Goal: Task Accomplishment & Management: Manage account settings

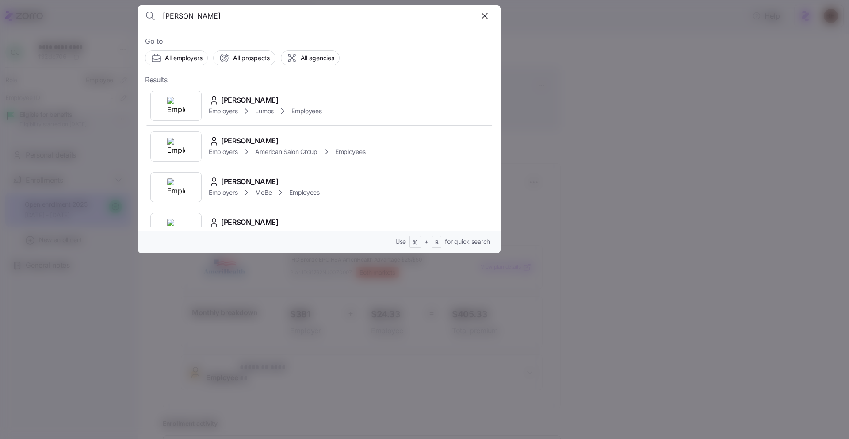
scroll to position [400, 0]
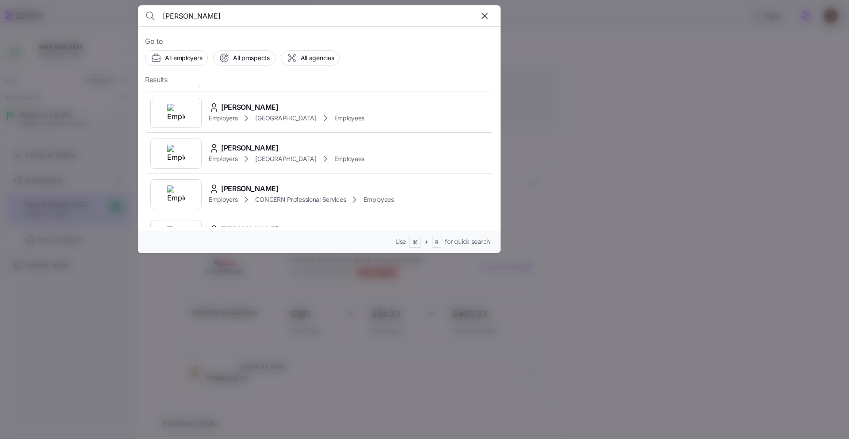
click at [570, 88] on div at bounding box center [424, 219] width 849 height 439
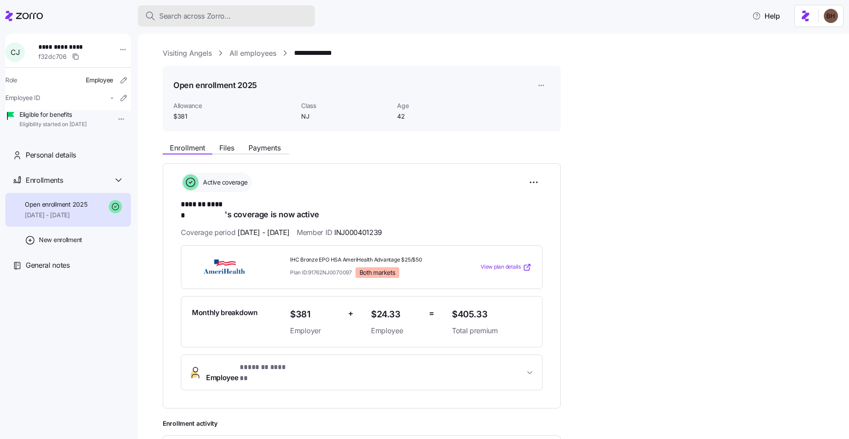
click at [224, 20] on span "Search across Zorro..." at bounding box center [195, 16] width 72 height 11
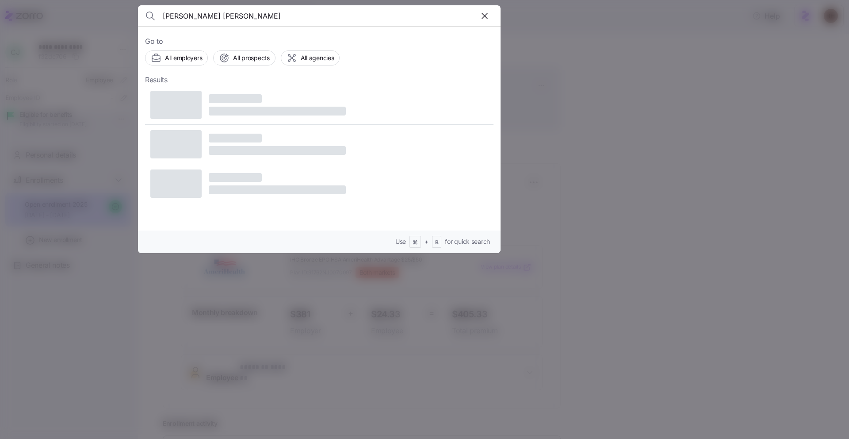
click at [207, 16] on input "[PERSON_NAME] [PERSON_NAME]" at bounding box center [276, 15] width 226 height 21
type input "[PERSON_NAME]"
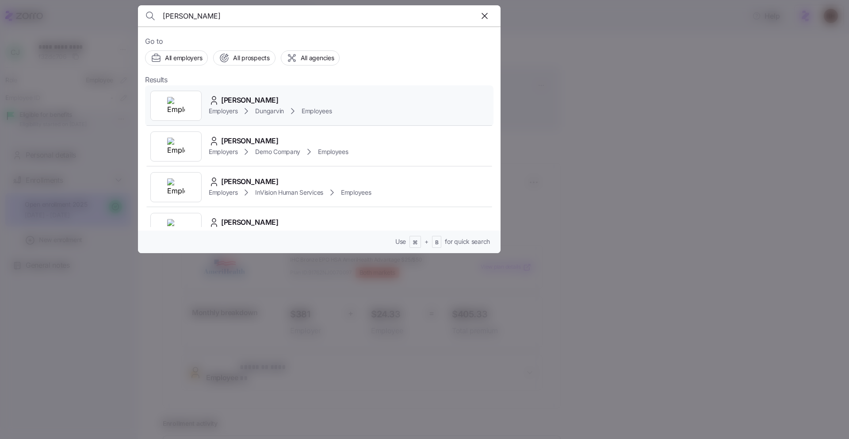
click at [262, 102] on div "[PERSON_NAME]" at bounding box center [270, 100] width 123 height 11
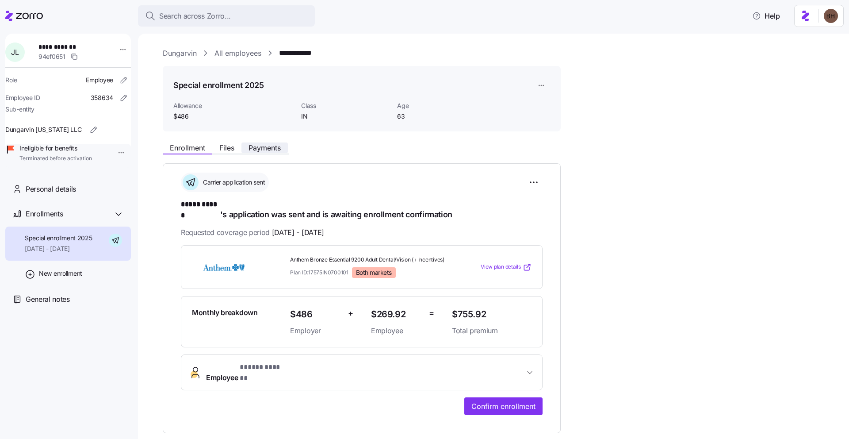
click at [262, 150] on span "Payments" at bounding box center [265, 147] width 32 height 7
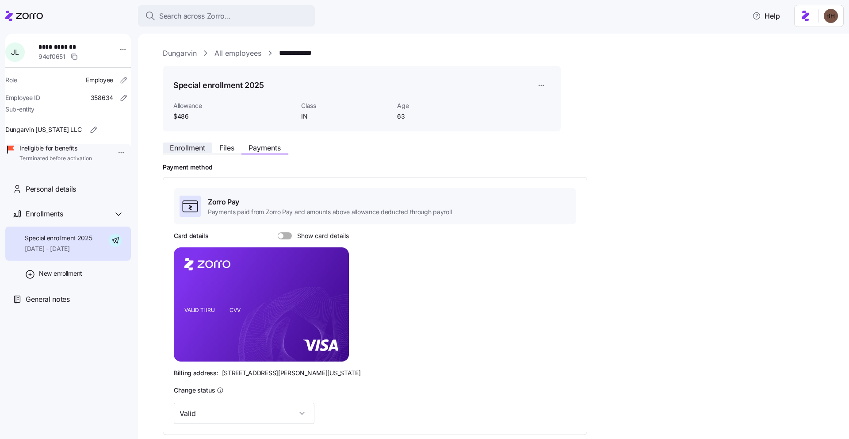
click at [209, 148] on button "Enrollment" at bounding box center [188, 147] width 50 height 11
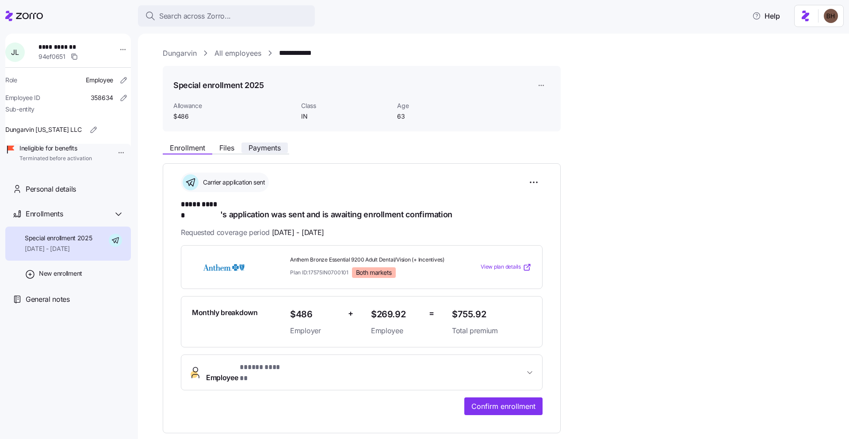
click at [262, 145] on span "Payments" at bounding box center [265, 147] width 32 height 7
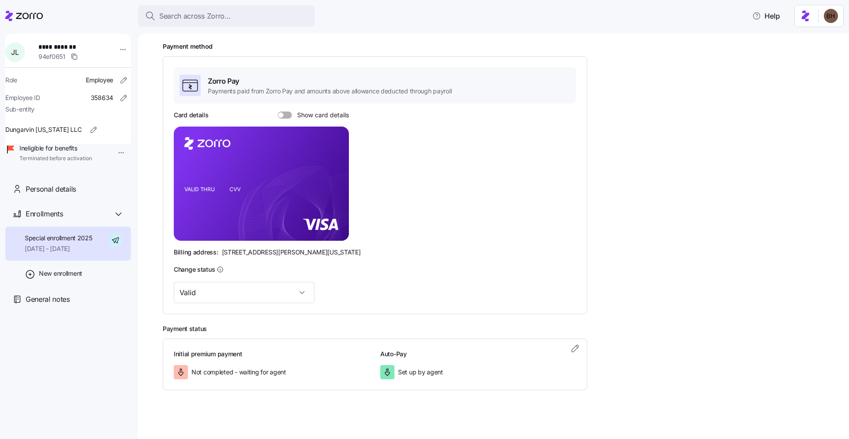
scroll to position [125, 0]
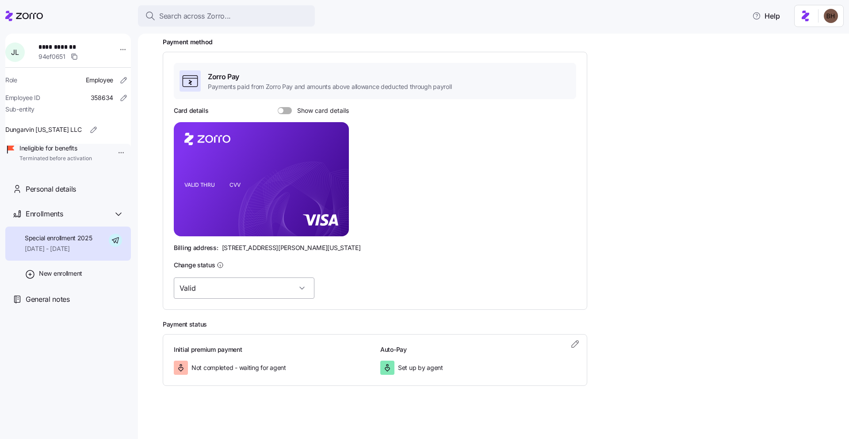
click at [276, 291] on input "Valid" at bounding box center [244, 287] width 141 height 21
click at [229, 356] on div "Invalid (in-handling)" at bounding box center [230, 351] width 106 height 19
type input "Invalid (in-handling)"
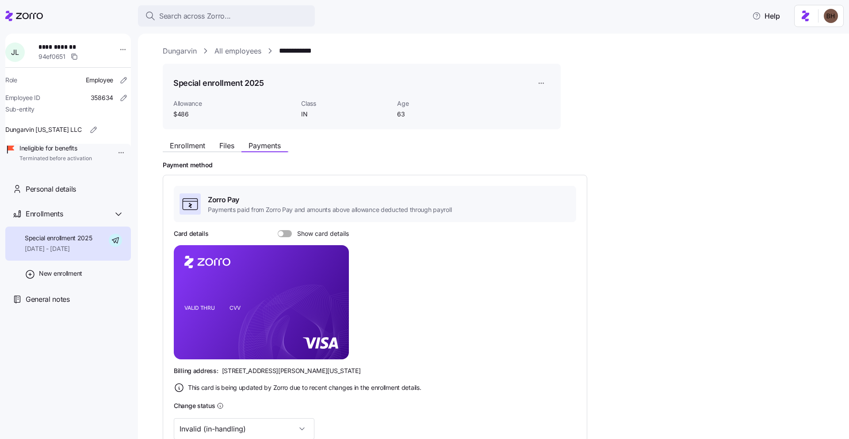
scroll to position [0, 0]
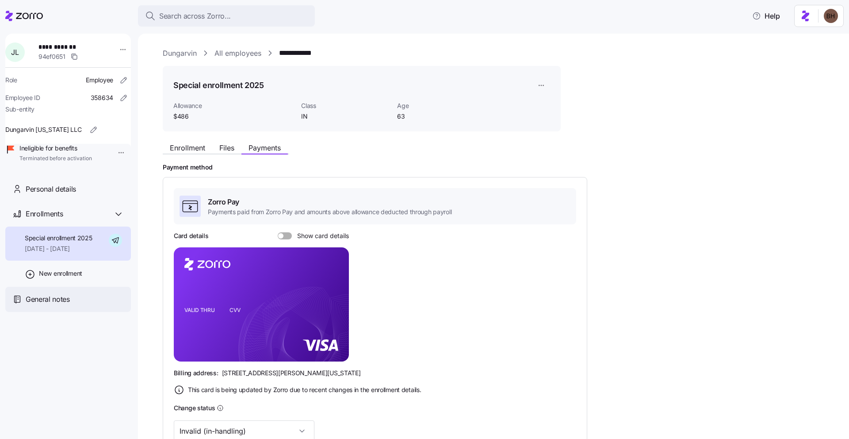
click at [62, 305] on span "General notes" at bounding box center [48, 299] width 44 height 11
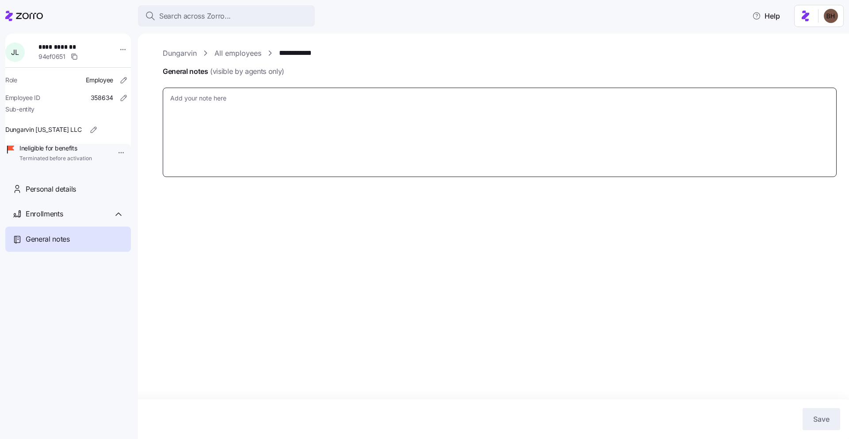
click at [235, 119] on textarea "General notes (visible by agents only)" at bounding box center [500, 132] width 674 height 89
type textarea "x"
type textarea "9"
type textarea "x"
type textarea "9-"
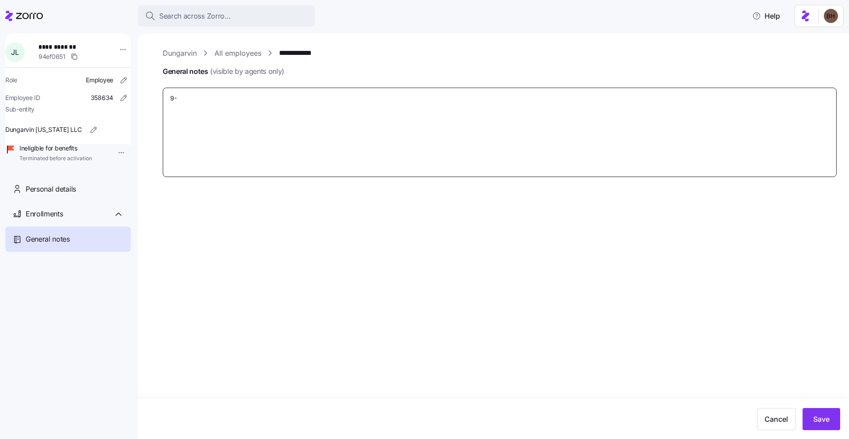
type textarea "x"
type textarea "9-1"
type textarea "x"
type textarea "9-16"
type textarea "x"
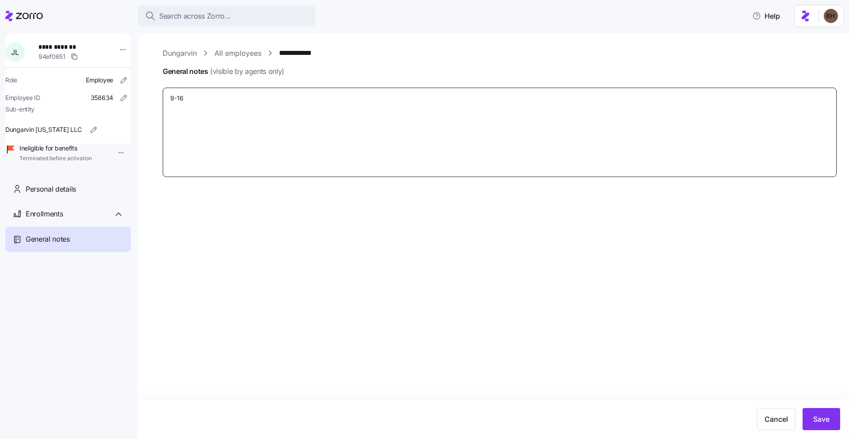
type textarea "9-1"
type textarea "x"
type textarea "9-"
type textarea "x"
type textarea "9"
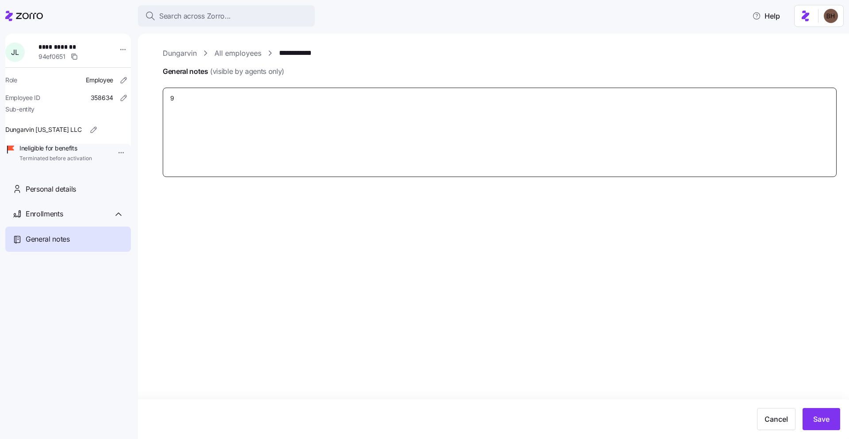
type textarea "x"
type textarea "9/"
type textarea "x"
type textarea "9/1"
type textarea "x"
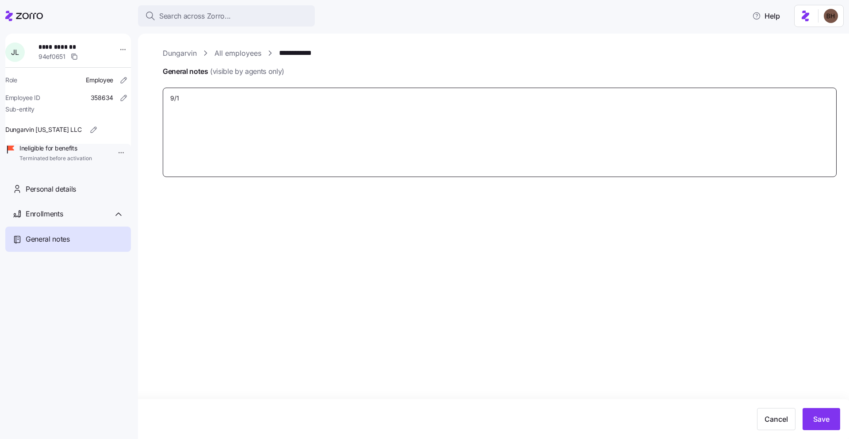
type textarea "9/16"
type textarea "x"
type textarea "9/16/"
type textarea "x"
type textarea "9/16/2"
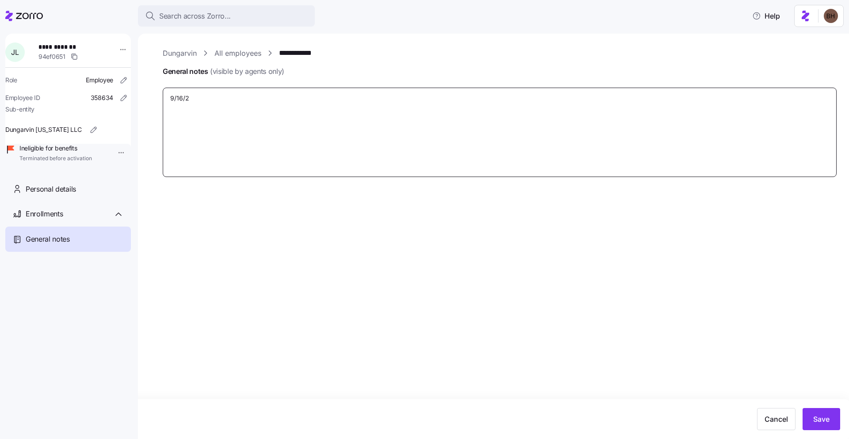
type textarea "x"
type textarea "[DATE]"
type textarea "x"
type textarea "[DATE]"
type textarea "x"
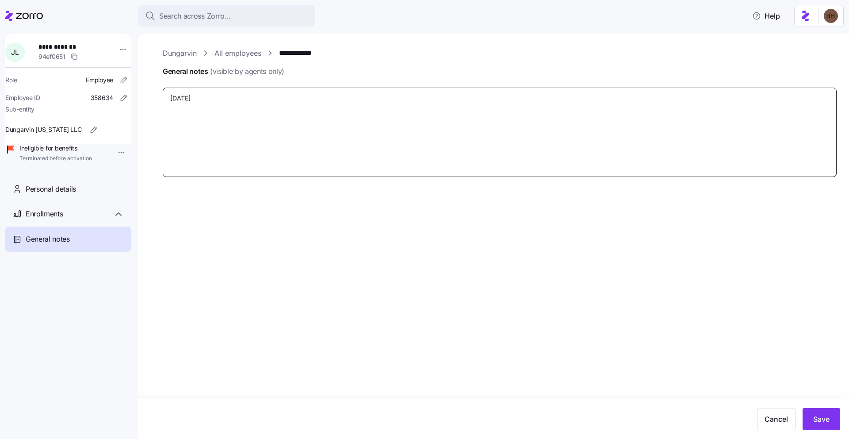
type textarea "[DATE] E"
type textarea "x"
type textarea "[DATE] EE"
type textarea "x"
type textarea "[DATE] EE"
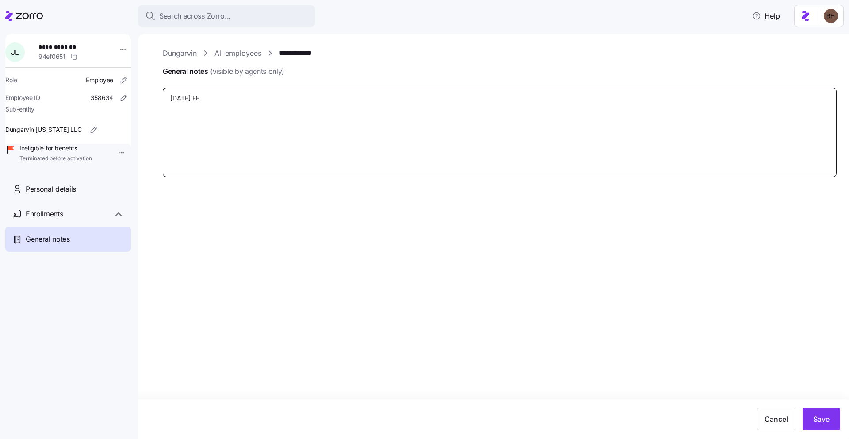
type textarea "x"
type textarea "[DATE] EE t"
type textarea "x"
type textarea "[DATE] EE ter"
type textarea "x"
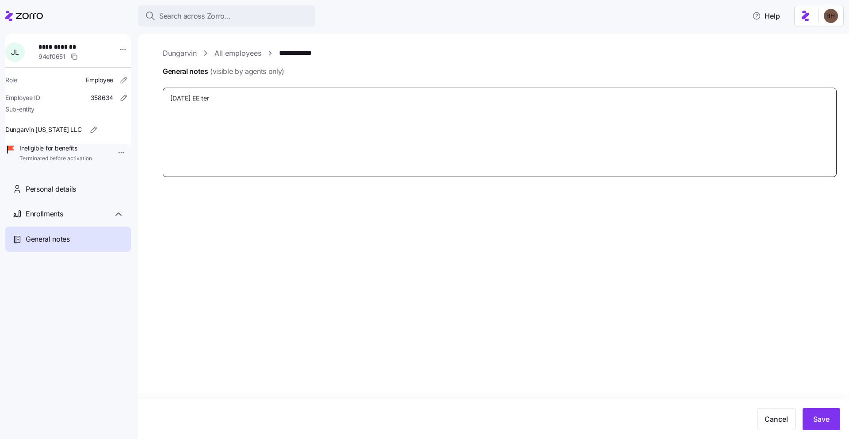
type textarea "[DATE] EE term"
type textarea "x"
type textarea "[DATE] EE terme"
type textarea "x"
type textarea "[DATE] EE termed"
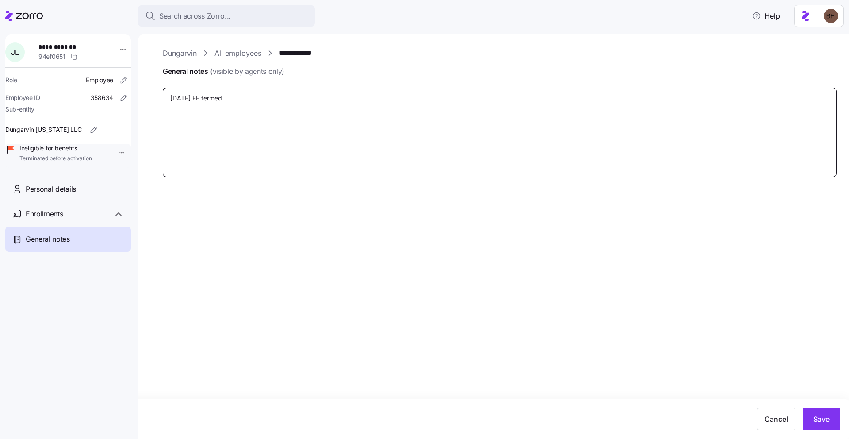
type textarea "x"
type textarea "[DATE] EE termed"
type textarea "x"
type textarea "[DATE] EE termed p"
type textarea "x"
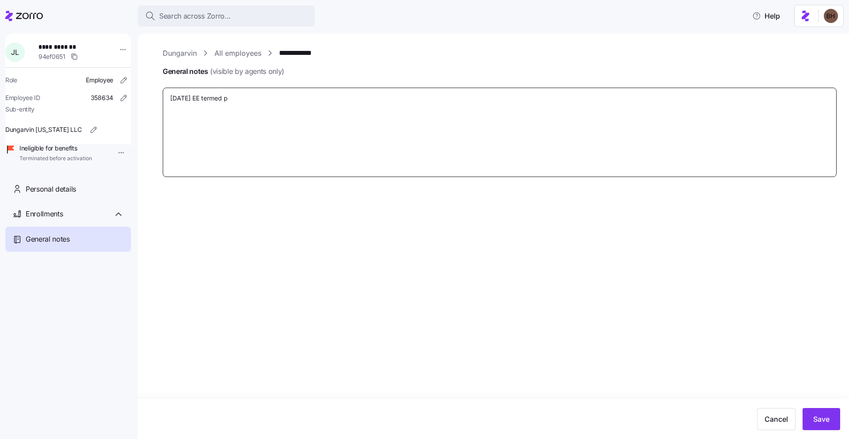
type textarea "[DATE] EE termed pr"
type textarea "x"
type textarea "[DATE] EE termed pri"
type textarea "x"
type textarea "[DATE] EE termed prio"
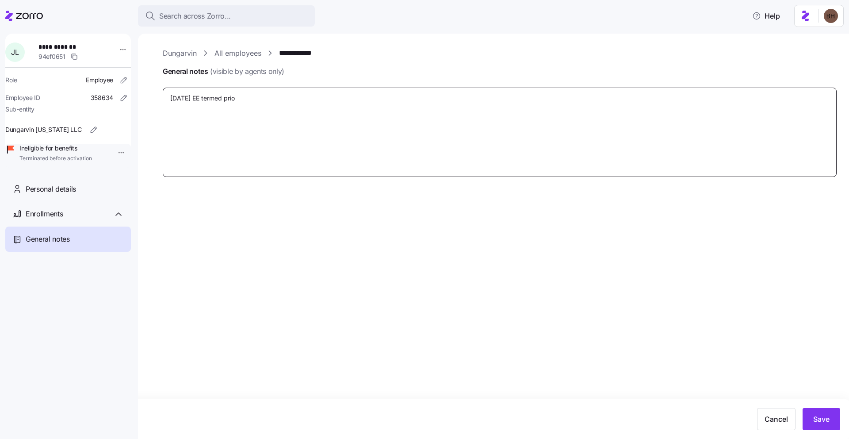
type textarea "x"
type textarea "[DATE] EE termed prior"
type textarea "x"
type textarea "[DATE] EE termed prior"
type textarea "x"
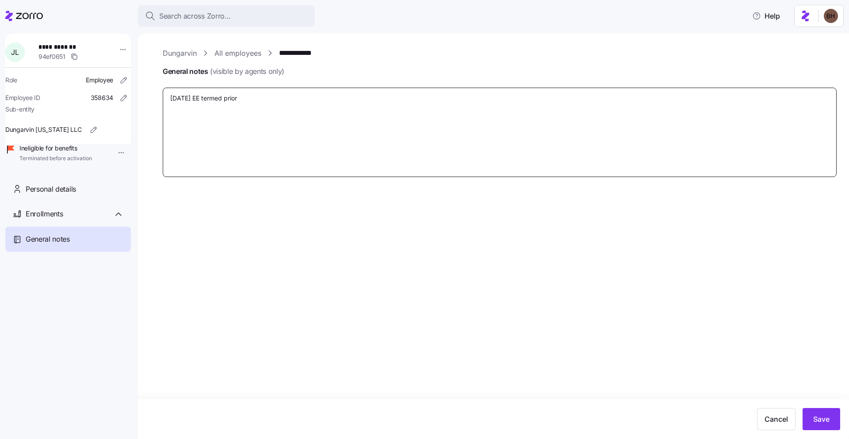
type textarea "[DATE] EE termed prior t"
type textarea "x"
type textarea "[DATE] EE termed prior to"
type textarea "x"
type textarea "[DATE] EE termed prior to s"
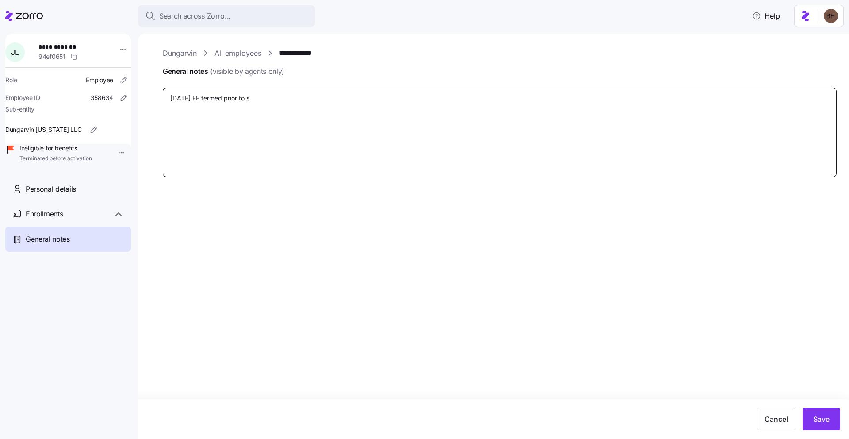
type textarea "x"
type textarea "[DATE] EE termed prior to st"
type textarea "x"
type textarea "[DATE] EE termed prior to sta"
type textarea "x"
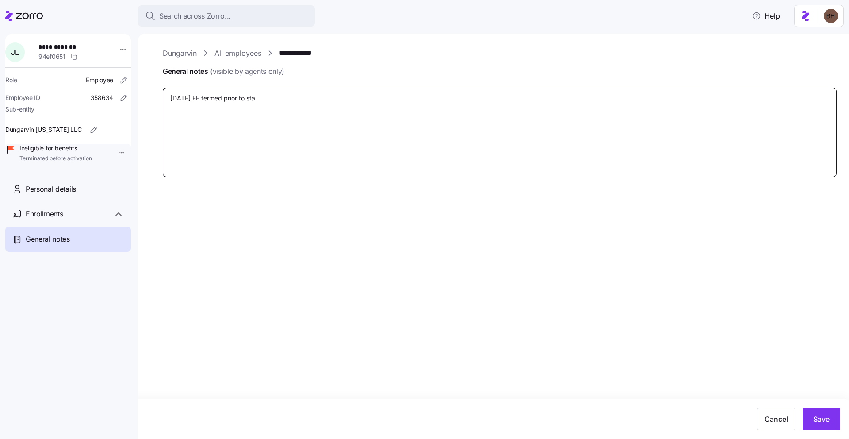
type textarea "[DATE] EE termed prior to star"
type textarea "x"
type textarea "[DATE] EE termed prior to start"
type textarea "x"
type textarea "[DATE] EE termed prior to start"
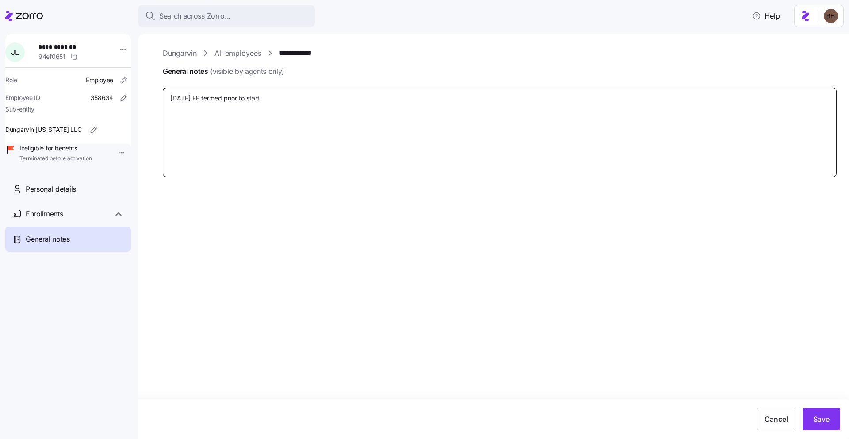
type textarea "x"
type textarea "[DATE] EE termed prior to start o"
type textarea "x"
type textarea "[DATE] EE termed prior to start of"
type textarea "x"
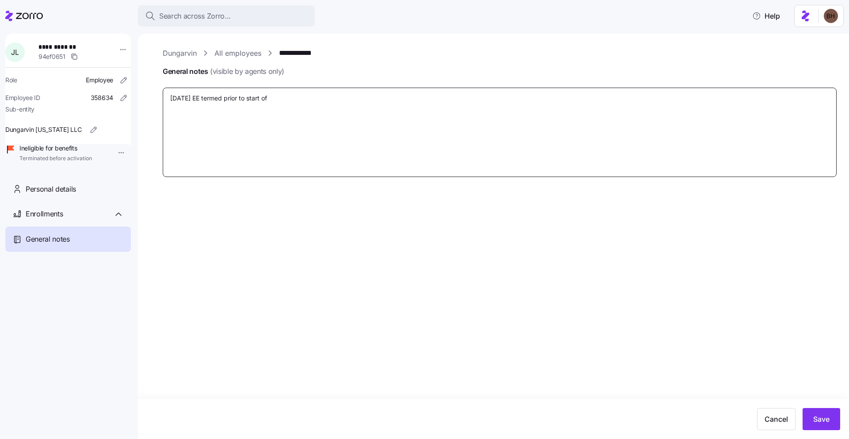
type textarea "[DATE] EE termed prior to start of"
type textarea "x"
type textarea "[DATE] EE termed prior to start of pl"
type textarea "x"
type textarea "[DATE] EE termed prior to start of pla"
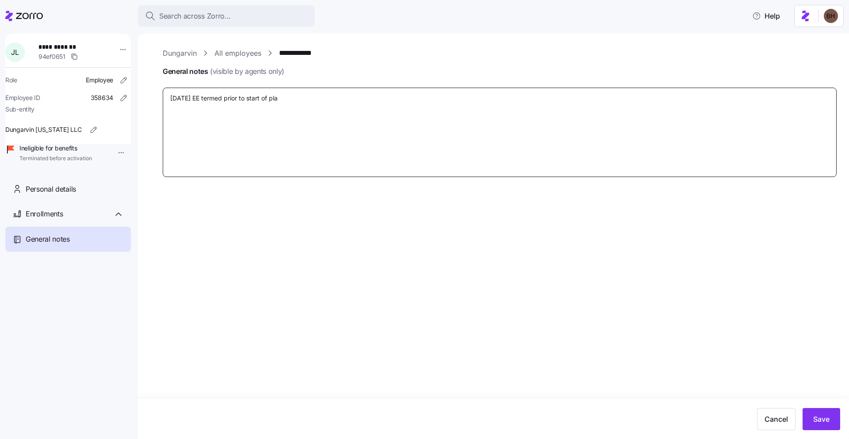
type textarea "x"
type textarea "[DATE] EE termed prior to start of play"
type textarea "x"
type textarea "[DATE] EE termed prior to start of pla"
type textarea "x"
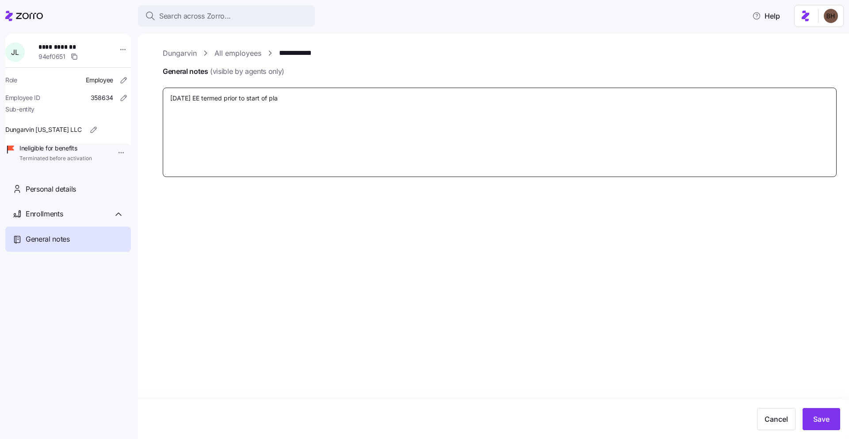
type textarea "[DATE] EE termed prior to start of plan"
type textarea "x"
type textarea "[DATE] EE termed prior to start of plan."
type textarea "x"
type textarea "[DATE] EE termed prior to start of plan."
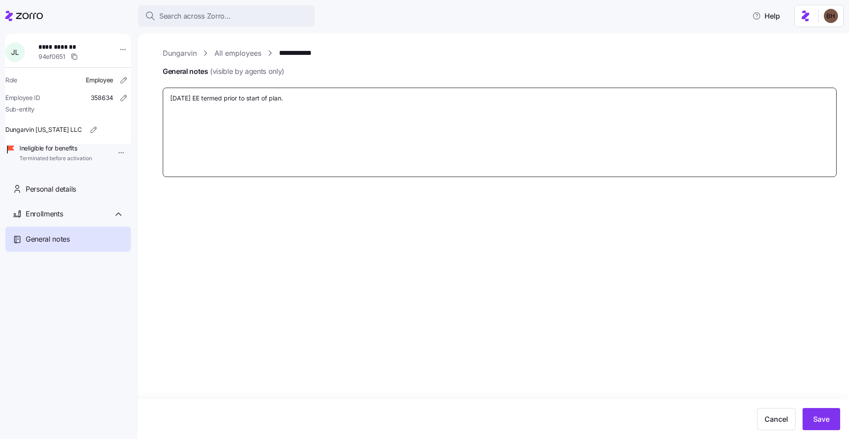
type textarea "x"
type textarea "[DATE] EE termed prior to start of plan. R"
type textarea "x"
type textarea "[DATE] EE termed prior to start of plan. Re"
type textarea "x"
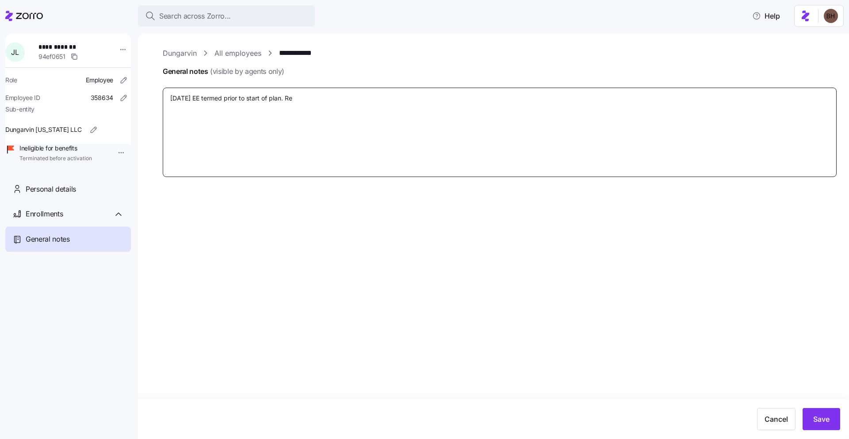
type textarea "[DATE] EE termed prior to start of plan. Rec"
type textarea "x"
type textarea "[DATE] EE termed prior to start of plan. Rece"
type textarea "x"
type textarea "[DATE] EE termed prior to start of plan. Recei"
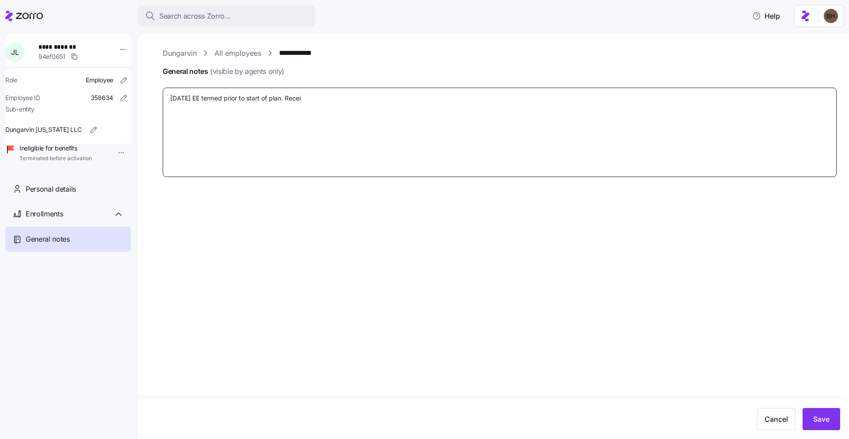
type textarea "x"
type textarea "[DATE] EE termed prior to start of plan. Receiv"
type textarea "x"
type textarea "[DATE] EE termed prior to start of plan. Receive"
type textarea "x"
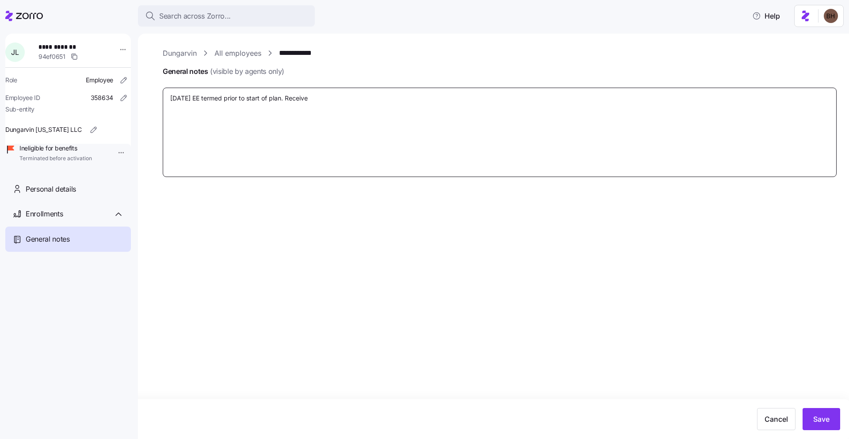
type textarea "[DATE] EE termed prior to start of plan. Receive"
type textarea "x"
type textarea "[DATE] EE termed prior to start of plan. Receive e"
type textarea "x"
type textarea "[DATE] EE termed prior to start of plan. Receive em"
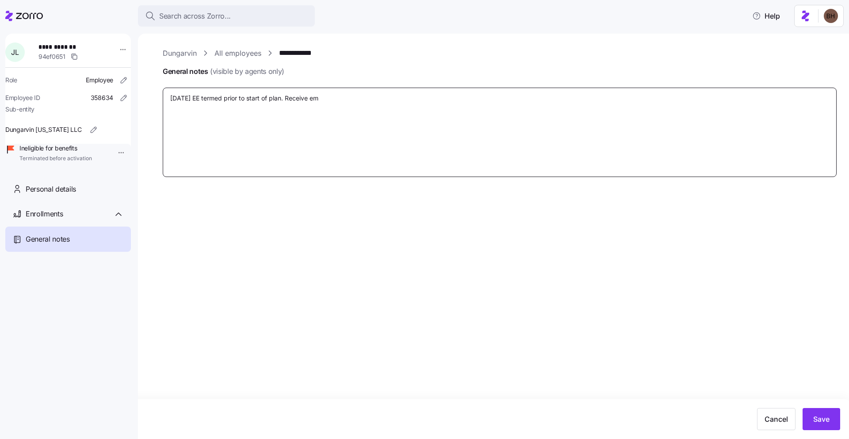
type textarea "x"
type textarea "[DATE] EE termed prior to start of plan. Receive ema"
type textarea "x"
type textarea "[DATE] EE termed prior to start of plan. Receive emai"
type textarea "x"
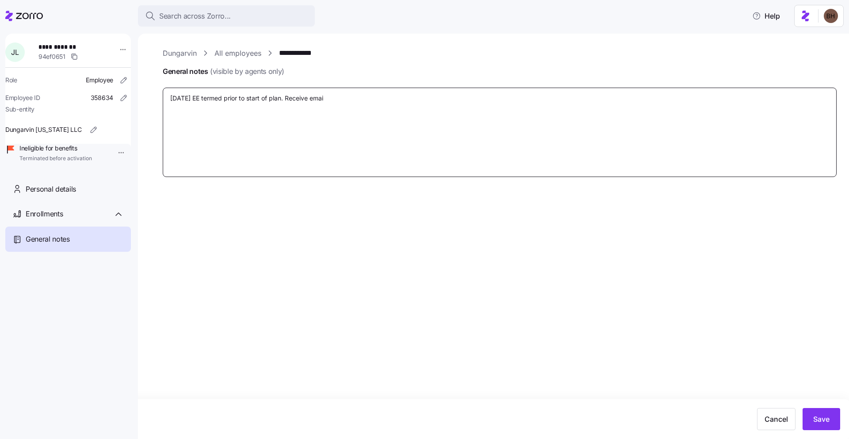
type textarea "[DATE] EE termed prior to start of plan. Receive email"
type textarea "x"
type textarea "[DATE] EE termed prior to start of plan. Receive email"
type textarea "x"
type textarea "[DATE] EE termed prior to start of plan. Receive email s"
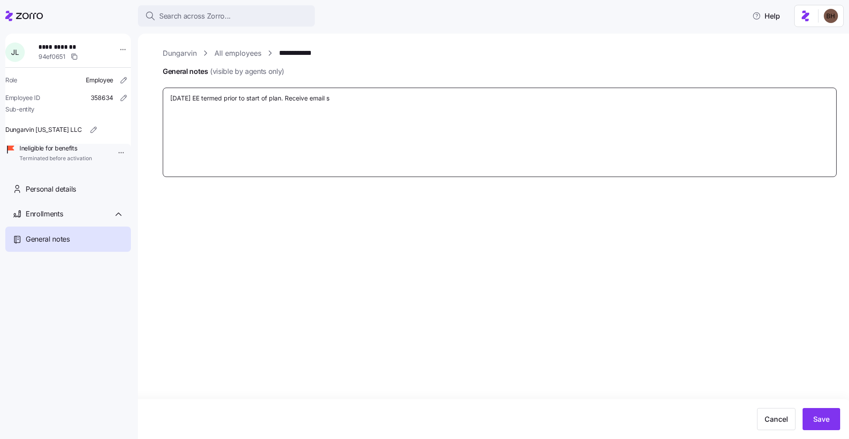
type textarea "x"
type textarea "[DATE] EE termed prior to start of plan. Receive email sta"
type textarea "x"
type textarea "[DATE] EE termed prior to start of plan. Receive email stat"
type textarea "x"
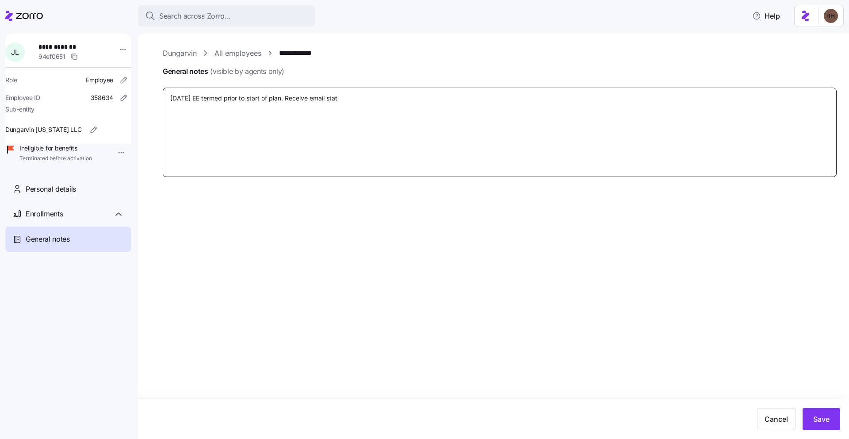
type textarea "[DATE] EE termed prior to start of plan. Receive email stati"
type textarea "x"
type textarea "[DATE] EE termed prior to start of plan. Receive email [MEDICAL_DATA]"
type textarea "x"
type textarea "[DATE] EE termed prior to start of plan. Receive email stating"
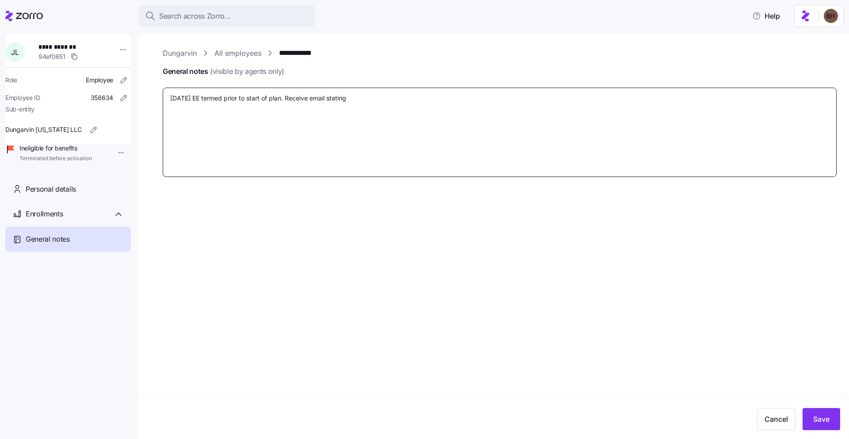
type textarea "x"
type textarea "[DATE] EE termed prior to start of plan. Receive email stating"
type textarea "x"
type textarea "[DATE] EE termed prior to start of plan. Receive email stating E"
type textarea "x"
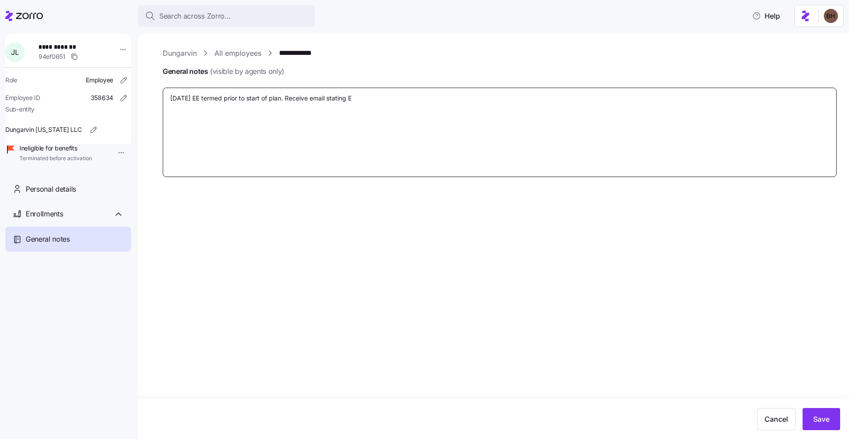
type textarea "[DATE] EE termed prior to start of plan. Receive email stating EE"
type textarea "x"
type textarea "[DATE] EE termed prior to start of plan. Receive email stating EE"
type textarea "x"
type textarea "[DATE] EE termed prior to start of plan. Receive email stating EE w"
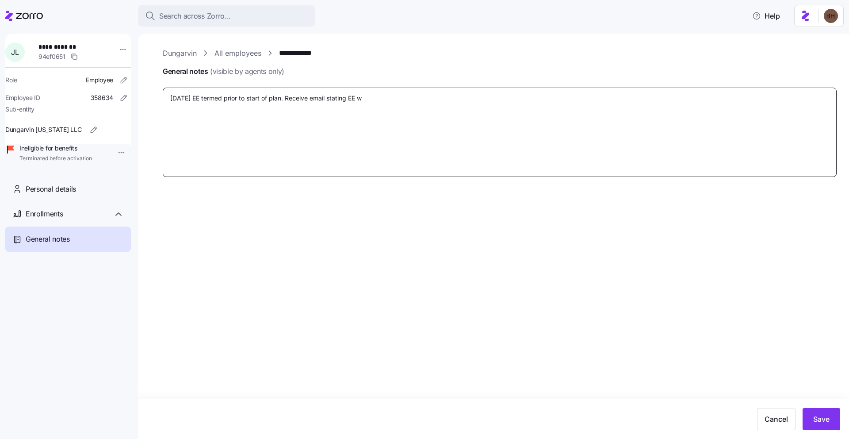
type textarea "x"
type textarea "[DATE] EE termed prior to start of plan. Receive email stating EE wo"
type textarea "x"
type textarea "[DATE] EE termed prior to start of plan. Receive email stating EE wou"
type textarea "x"
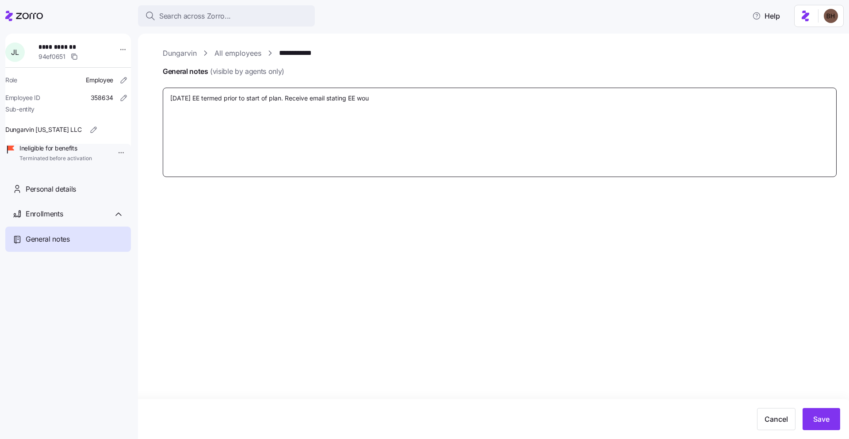
type textarea "[DATE] EE termed prior to start of plan. Receive email stating EE woul"
type textarea "x"
type textarea "[DATE] EE termed prior to start of plan. Receive email stating EE woul d"
type textarea "x"
type textarea "[DATE] EE termed prior to start of plan. Receive email stating EE woul dl"
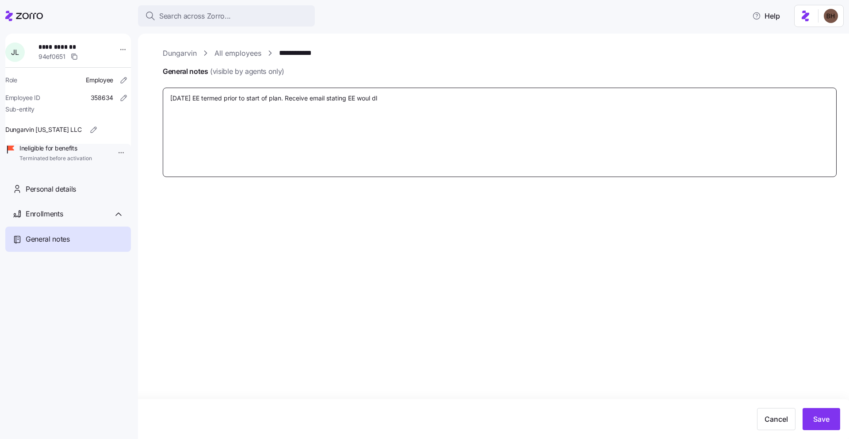
type textarea "x"
type textarea "[DATE] EE termed prior to start of plan. Receive email stating EE woul dlo"
type textarea "x"
type textarea "[DATE] EE termed prior to start of plan. Receive email stating EE woul dl"
type textarea "x"
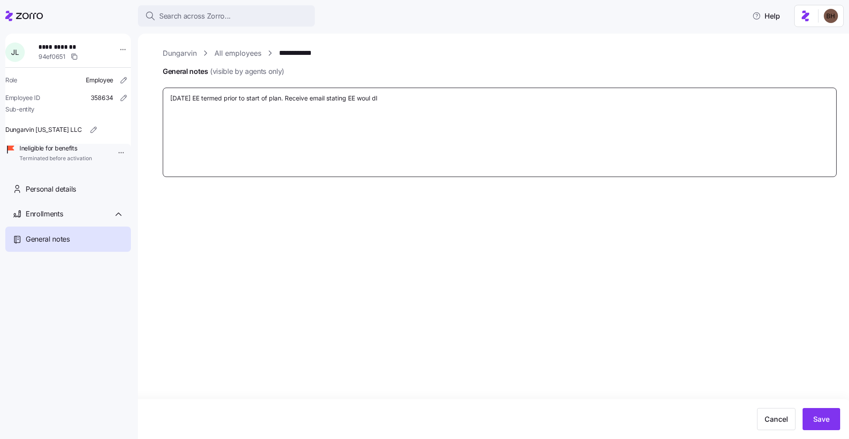
type textarea "[DATE] EE termed prior to start of plan. Receive email stating EE woul d"
type textarea "x"
type textarea "[DATE] EE termed prior to start of plan. Receive email stating EE woul"
type textarea "x"
type textarea "[DATE] EE termed prior to start of plan. Receive email stating EE woul"
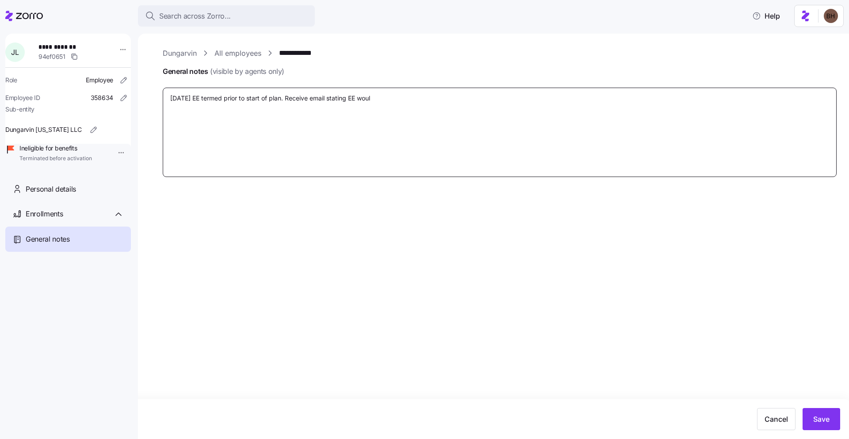
type textarea "x"
type textarea "[DATE] EE termed prior to start of plan. Receive email stating EE would"
type textarea "x"
type textarea "[DATE] EE termed prior to start of plan. Receive email stating EE would"
type textarea "x"
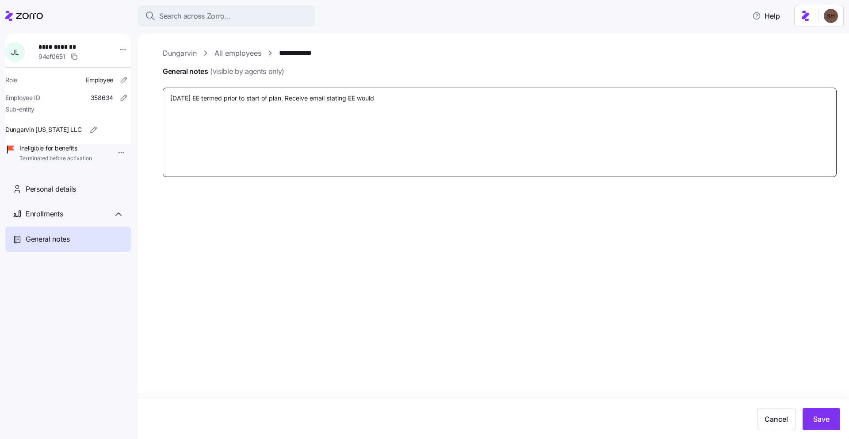
type textarea "[DATE] EE termed prior to start of plan. Receive email stating EE would l"
type textarea "x"
type textarea "[DATE] EE termed prior to start of plan. Receive email stating EE would li"
type textarea "x"
type textarea "[DATE] EE termed prior to start of plan. Receive email stating EE would like"
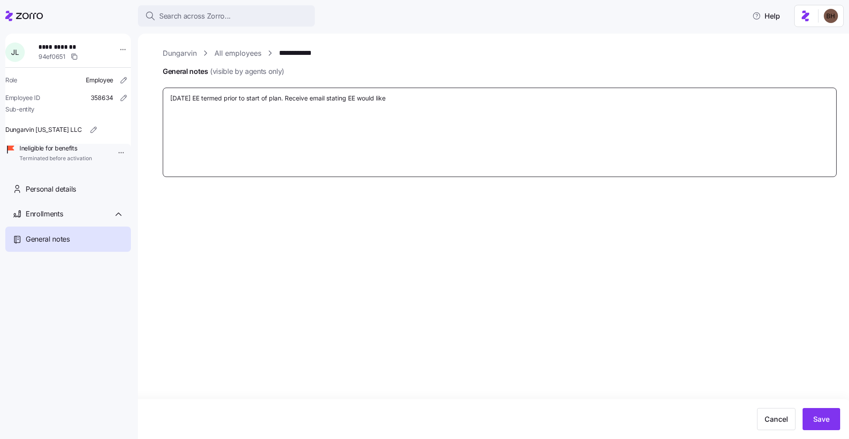
type textarea "x"
type textarea "[DATE] EE termed prior to start of plan. Receive email stating EE would like"
type textarea "x"
type textarea "[DATE] EE termed prior to start of plan. Receive email stating EE would like t"
type textarea "x"
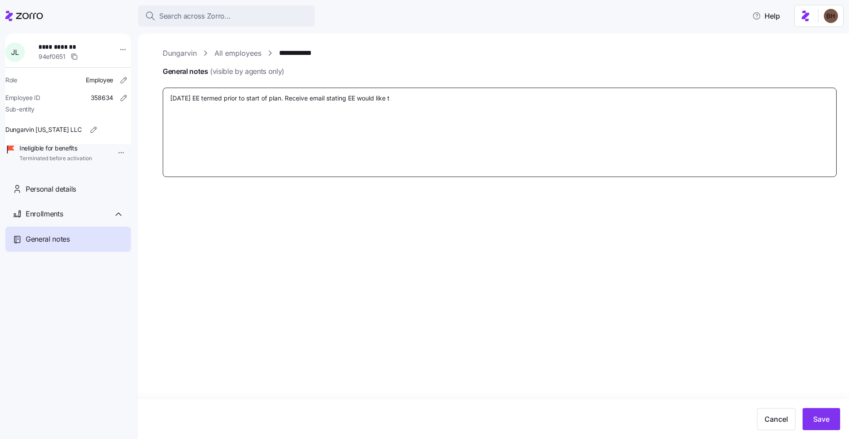
type textarea "[DATE] EE termed prior to start of plan. Receive email stating EE would like to"
type textarea "x"
type textarea "[DATE] EE termed prior to start of plan. Receive email stating EE would like to"
type textarea "x"
type textarea "[DATE] EE termed prior to start of plan. Receive email stating EE would like to…"
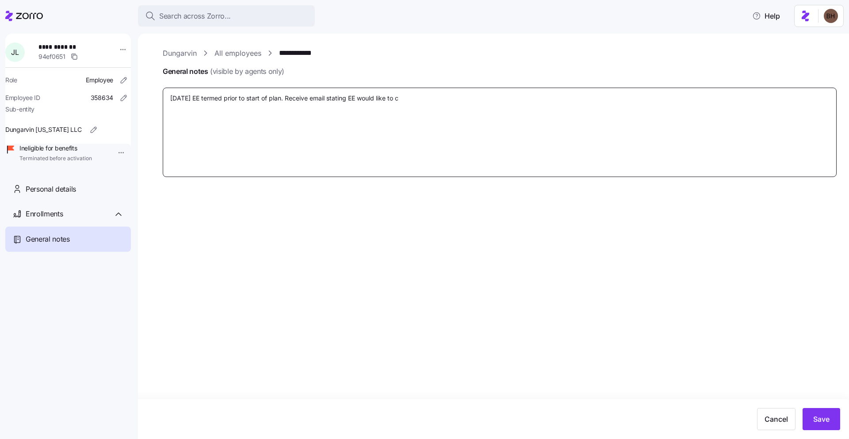
type textarea "x"
type textarea "[DATE] EE termed prior to start of plan. Receive email stating EE would like to…"
type textarea "x"
type textarea "[DATE] EE termed prior to start of plan. Receive email stating EE would like to…"
type textarea "x"
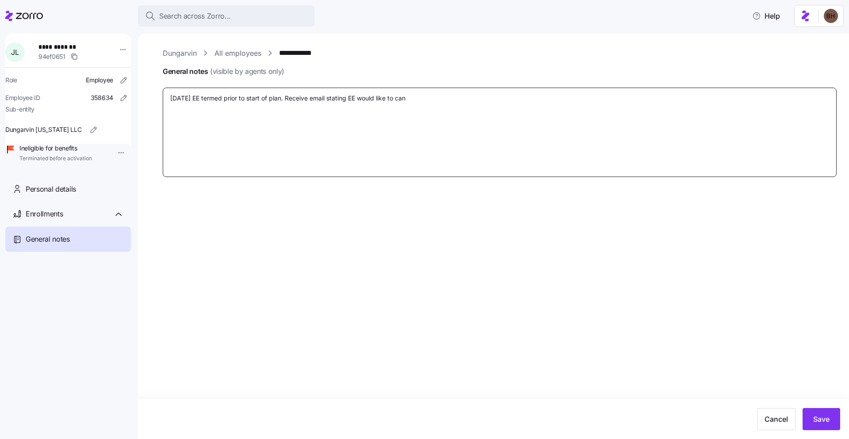
type textarea "[DATE] EE termed prior to start of plan. Receive email stating EE would like to…"
type textarea "x"
type textarea "[DATE] EE termed prior to start of plan. Receive email stating EE would like to…"
type textarea "x"
type textarea "[DATE] EE termed prior to start of plan. Receive email stating EE would like to…"
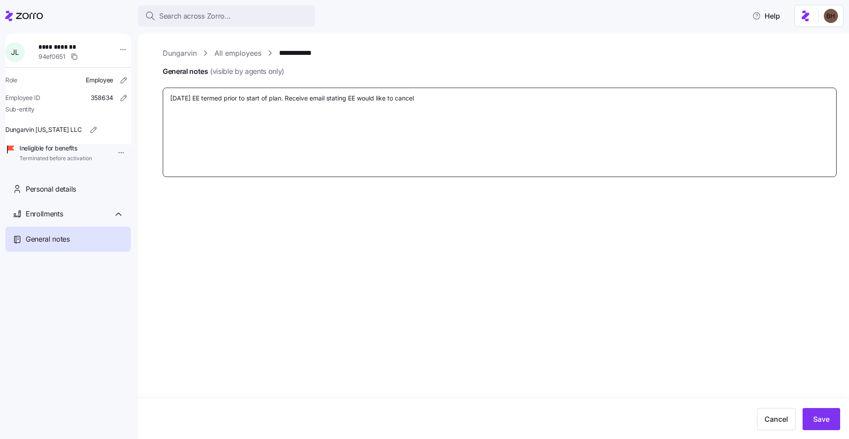
type textarea "x"
type textarea "[DATE] EE termed prior to start of plan. Receive email stating EE would like to…"
type textarea "x"
type textarea "[DATE] EE termed prior to start of plan. Receive email stating EE would like to…"
click at [823, 415] on span "Save" at bounding box center [821, 418] width 16 height 11
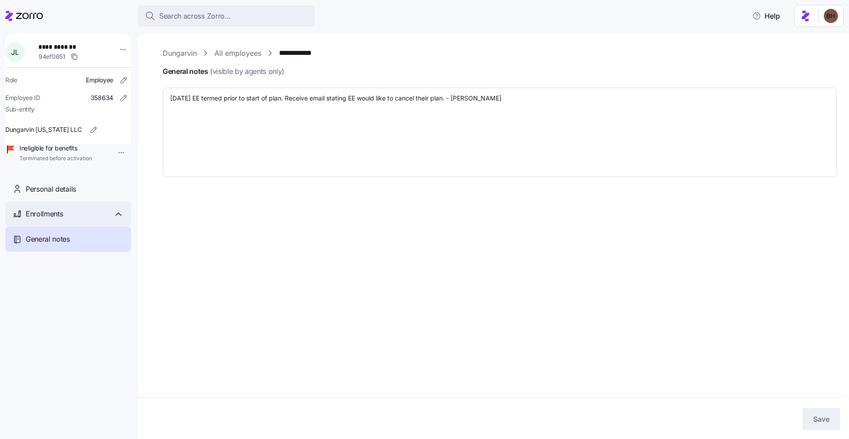
click at [62, 219] on span "Enrollments" at bounding box center [44, 213] width 37 height 11
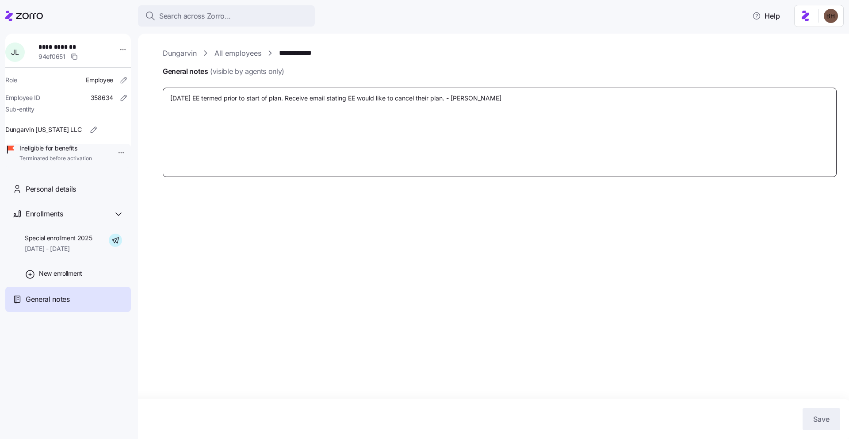
click at [450, 101] on textarea "[DATE] EE termed prior to start of plan. Receive email stating EE would like to…" at bounding box center [500, 132] width 674 height 89
click at [818, 411] on button "Save" at bounding box center [822, 419] width 38 height 22
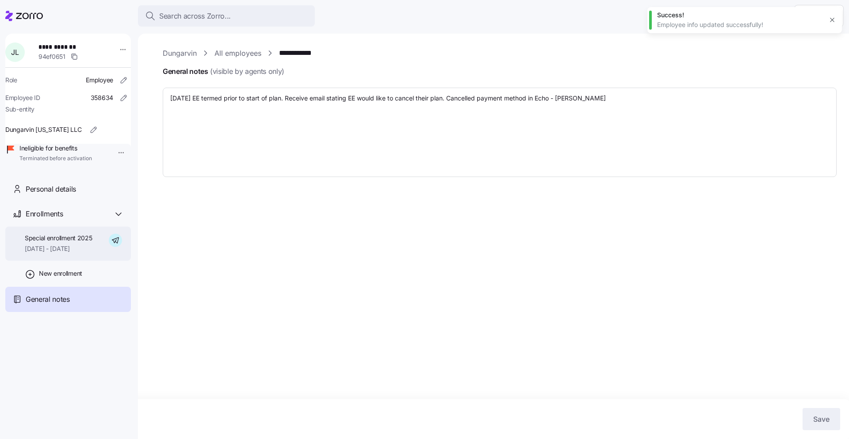
click at [84, 242] on span "Special enrollment 2025" at bounding box center [59, 237] width 68 height 9
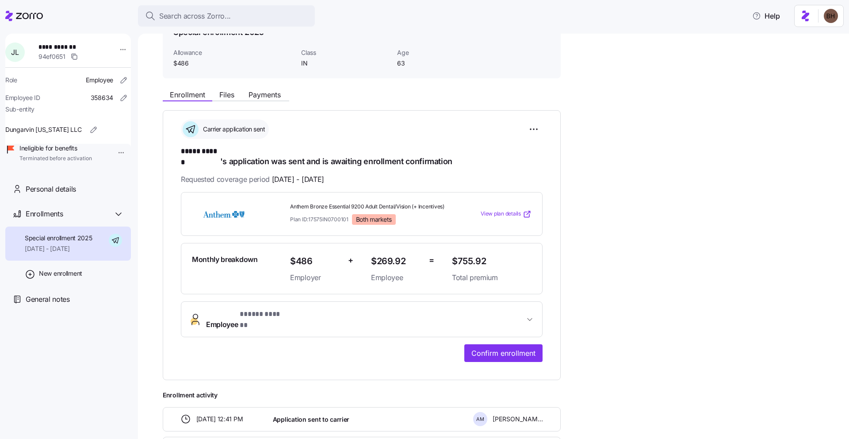
scroll to position [42, 0]
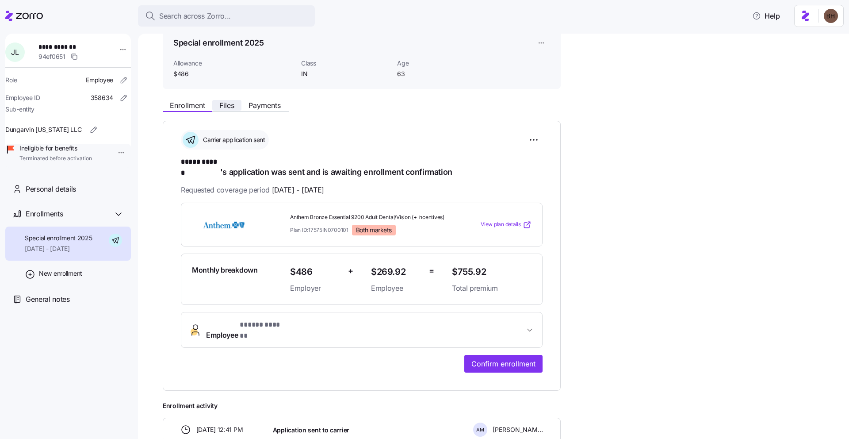
click at [227, 110] on button "Files" at bounding box center [226, 105] width 29 height 11
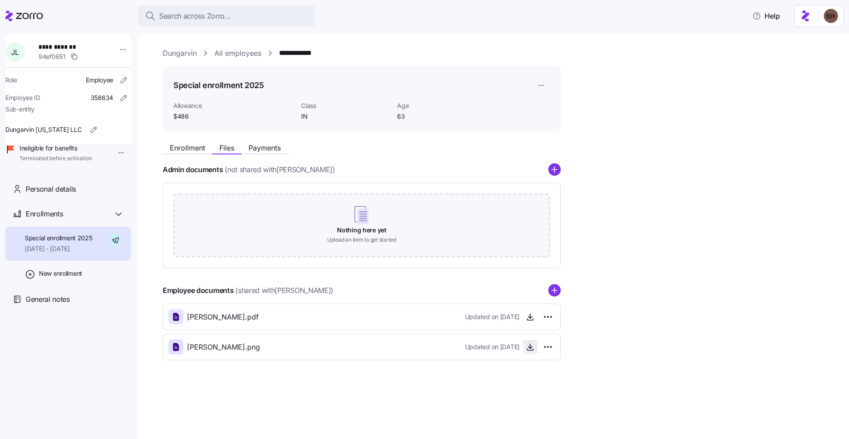
click at [532, 346] on icon "button" at bounding box center [530, 346] width 9 height 9
click at [531, 350] on icon "button" at bounding box center [530, 346] width 9 height 9
click at [269, 19] on div "Search across Zorro..." at bounding box center [226, 16] width 163 height 11
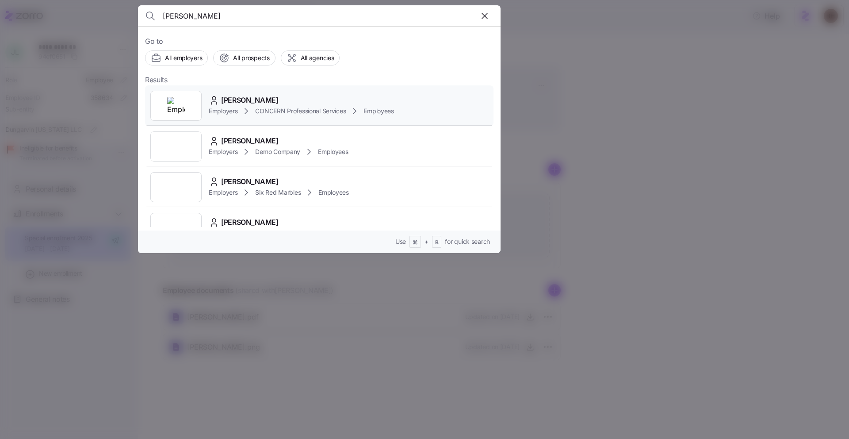
click at [279, 99] on div "[PERSON_NAME]" at bounding box center [301, 100] width 185 height 11
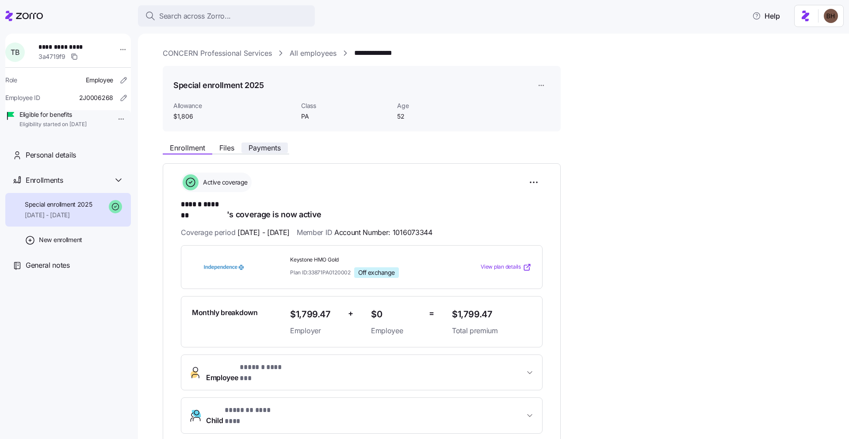
click at [262, 149] on span "Payments" at bounding box center [265, 147] width 32 height 7
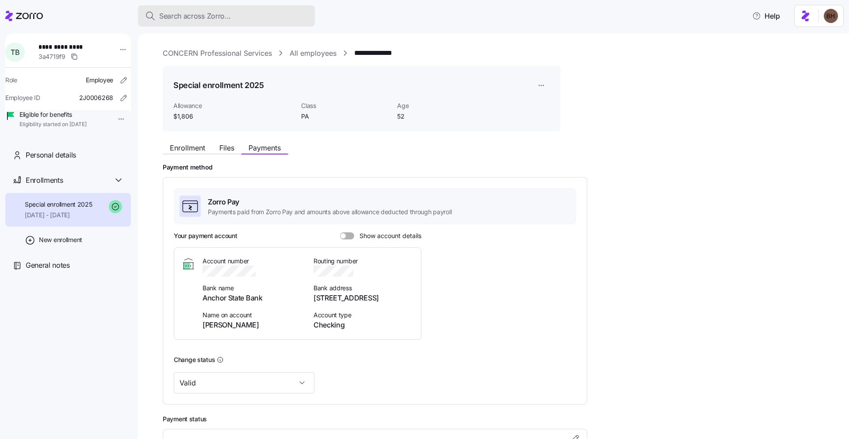
click at [250, 22] on button "Search across Zorro..." at bounding box center [226, 15] width 177 height 21
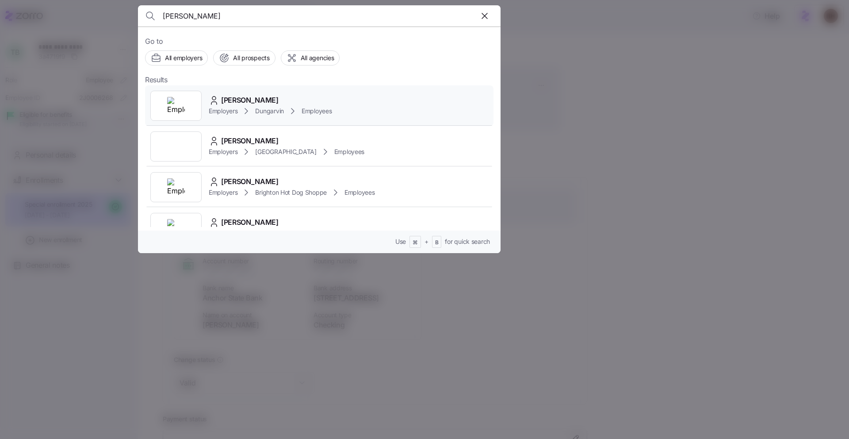
click at [262, 99] on span "[PERSON_NAME]" at bounding box center [249, 100] width 57 height 11
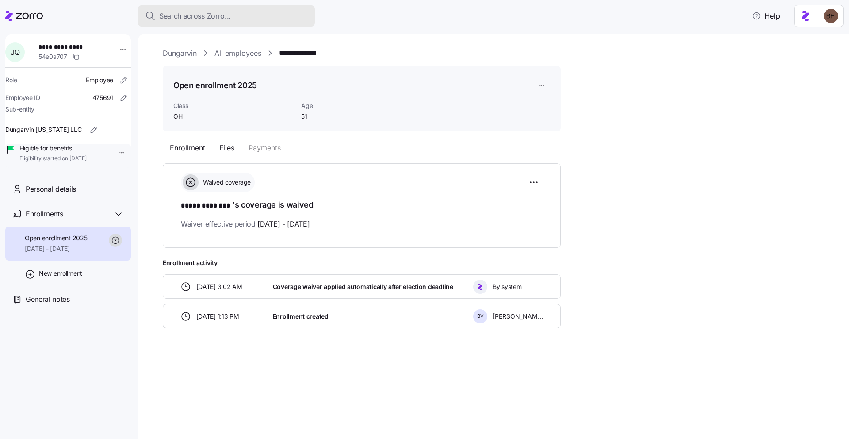
click at [247, 12] on div "Search across Zorro..." at bounding box center [226, 16] width 163 height 11
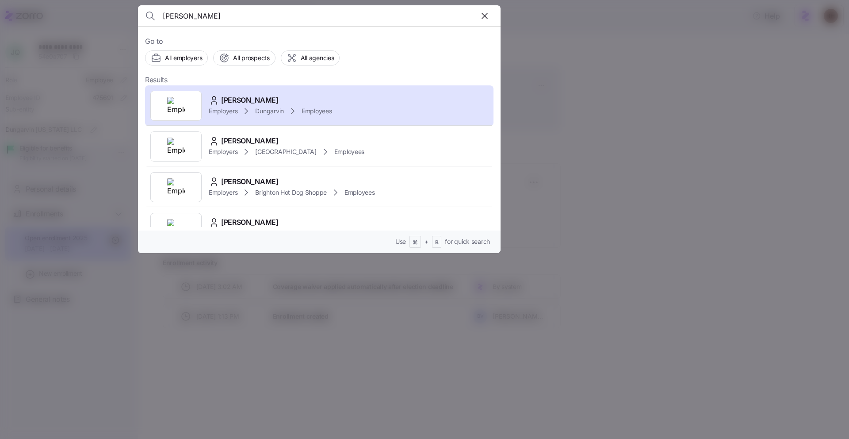
click at [547, 88] on div at bounding box center [424, 219] width 849 height 439
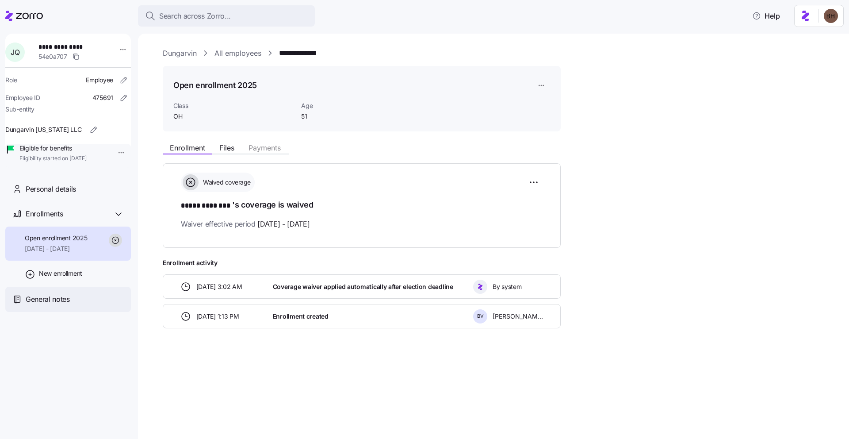
click at [66, 305] on span "General notes" at bounding box center [48, 299] width 44 height 11
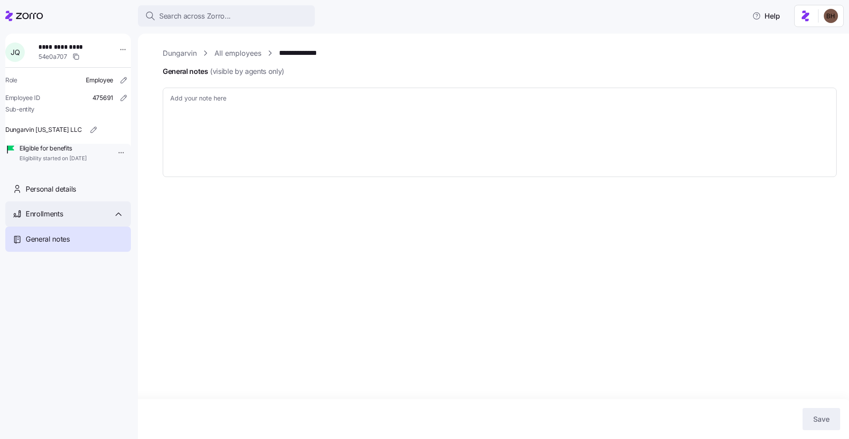
click at [72, 219] on div "Enrollments" at bounding box center [75, 213] width 98 height 11
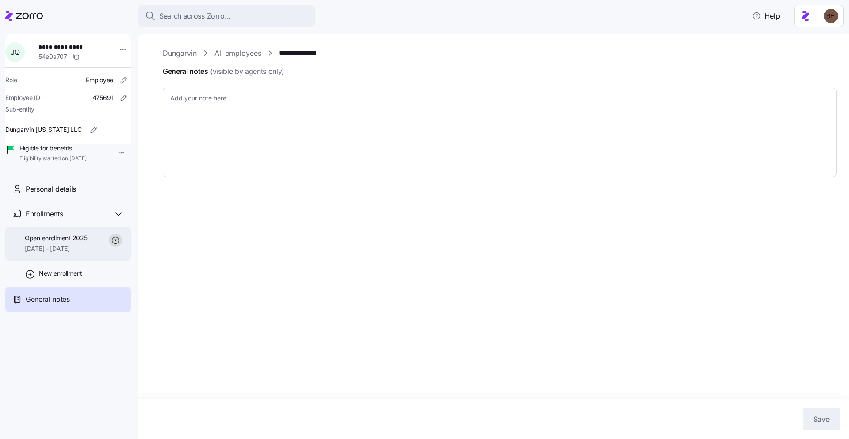
click at [73, 253] on span "[DATE] - [DATE]" at bounding box center [56, 248] width 62 height 9
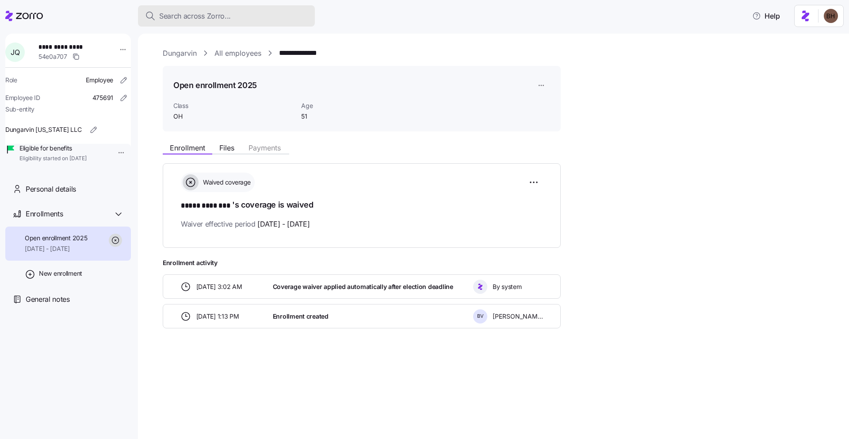
click at [188, 15] on span "Search across Zorro..." at bounding box center [195, 16] width 72 height 11
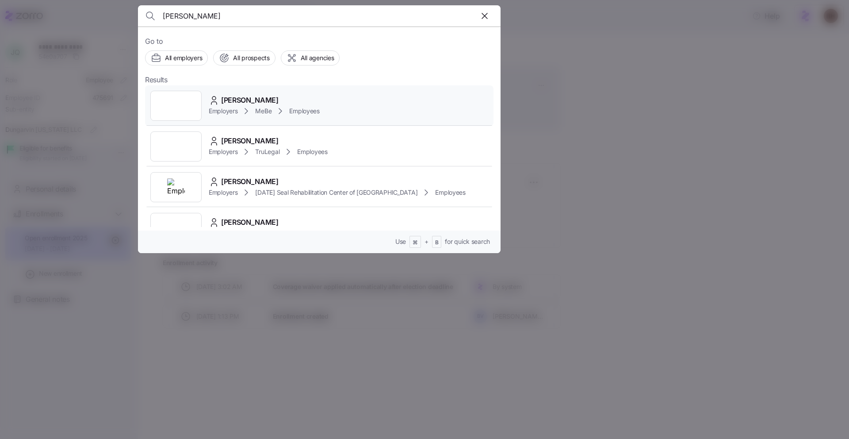
click at [241, 99] on span "[PERSON_NAME]" at bounding box center [249, 100] width 57 height 11
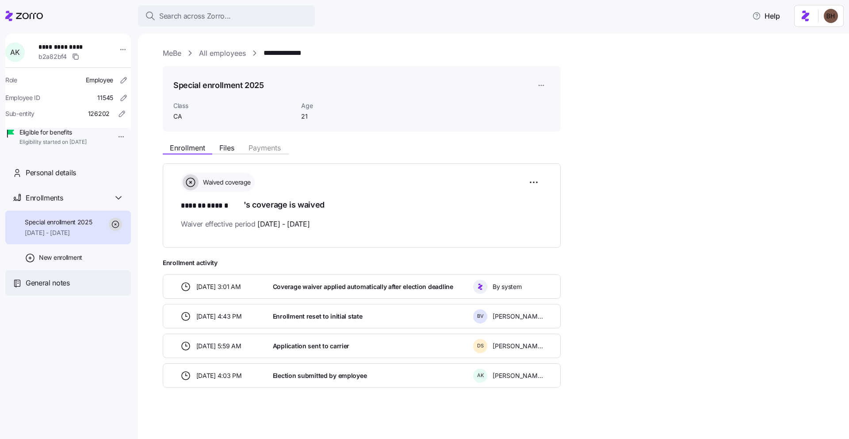
click at [62, 288] on span "General notes" at bounding box center [48, 282] width 44 height 11
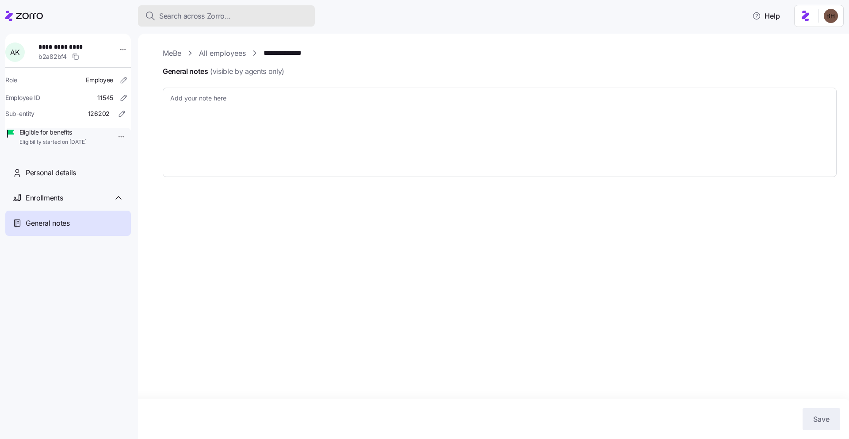
click at [196, 13] on span "Search across Zorro..." at bounding box center [195, 16] width 72 height 11
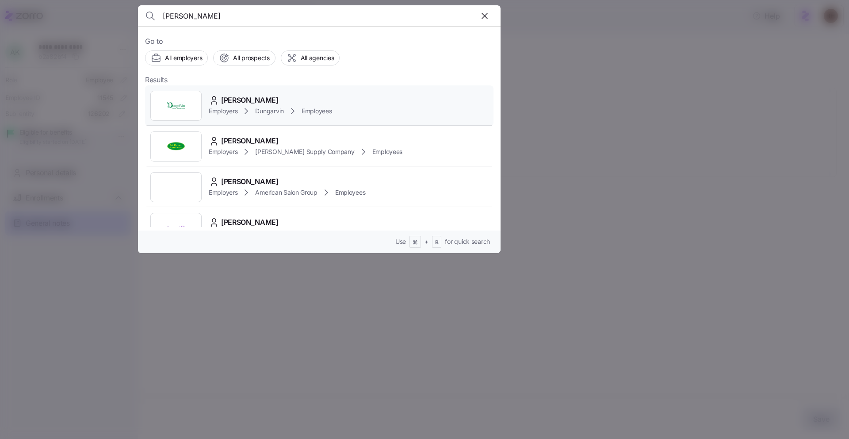
click at [244, 97] on span "[PERSON_NAME]" at bounding box center [249, 100] width 57 height 11
